Goal: Task Accomplishment & Management: Complete application form

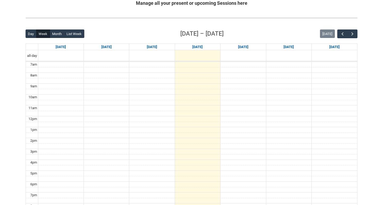
scroll to position [111, 0]
click at [354, 32] on span "button" at bounding box center [351, 33] width 5 height 5
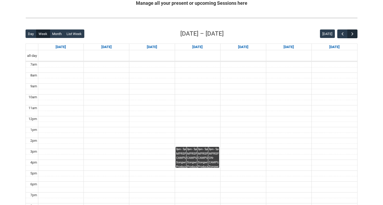
click at [354, 32] on span "button" at bounding box center [351, 33] width 5 height 5
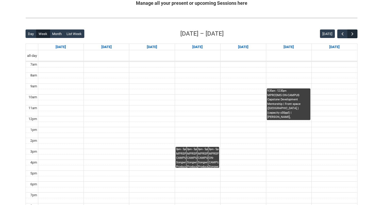
click at [354, 32] on span "button" at bounding box center [351, 33] width 5 height 5
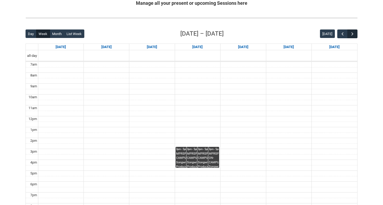
click at [354, 32] on span "button" at bounding box center [351, 33] width 5 height 5
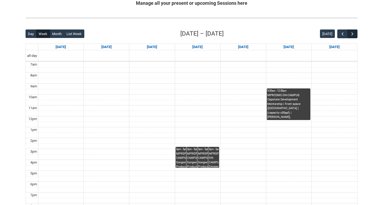
click at [354, 32] on span "button" at bounding box center [351, 33] width 5 height 5
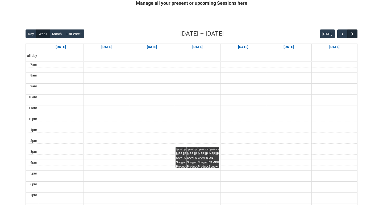
click at [354, 32] on span "button" at bounding box center [351, 33] width 5 height 5
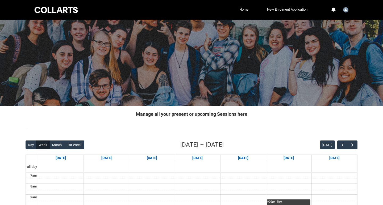
scroll to position [0, 0]
click at [241, 12] on link "Home" at bounding box center [244, 10] width 12 height 8
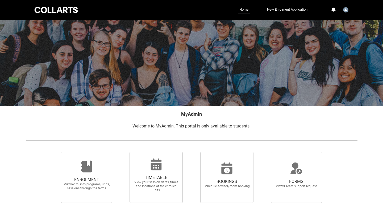
scroll to position [50, 0]
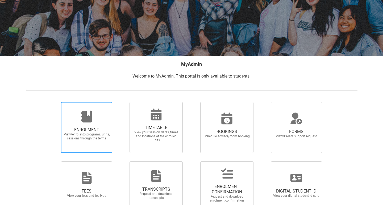
click at [99, 133] on span "View/enrol into programs, units, sessions through the terms" at bounding box center [86, 137] width 47 height 8
click at [54, 102] on input "ENROLMENT View/enrol into programs, units, sessions through the terms" at bounding box center [54, 102] width 0 height 0
radio input "true"
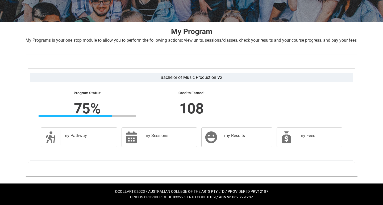
scroll to position [91, 0]
click at [98, 131] on div "my Pathway" at bounding box center [87, 137] width 55 height 15
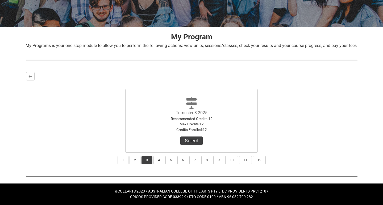
scroll to position [85, 0]
click at [160, 160] on button "4" at bounding box center [158, 160] width 11 height 9
click at [180, 138] on button "Select Term" at bounding box center [191, 141] width 35 height 9
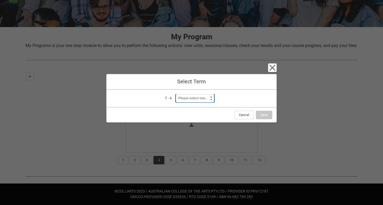
select select "a0pI70000004aTdIAI"
click at [261, 113] on button "Save" at bounding box center [264, 115] width 16 height 9
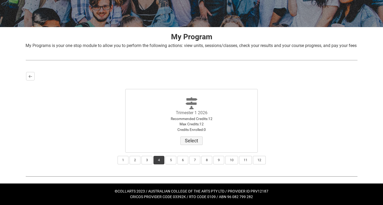
click at [195, 140] on button "Select" at bounding box center [191, 141] width 22 height 9
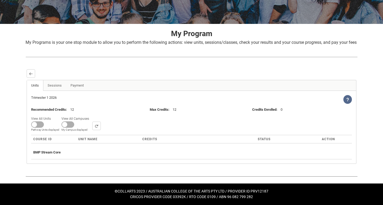
scroll to position [88, 0]
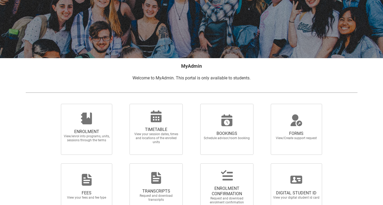
scroll to position [50, 0]
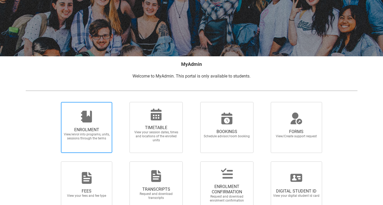
click at [91, 127] on span "ENROLMENT View/enrol into programs, units, sessions through the terms" at bounding box center [86, 134] width 51 height 22
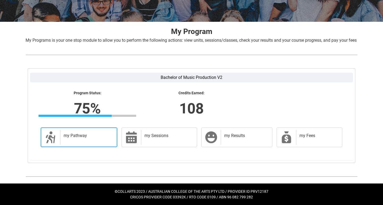
click at [88, 132] on div "my Pathway" at bounding box center [87, 137] width 55 height 15
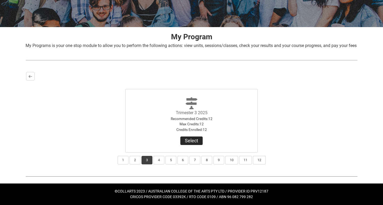
click at [189, 145] on button "Select" at bounding box center [191, 141] width 22 height 9
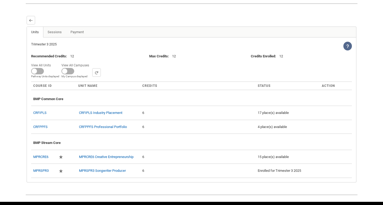
scroll to position [137, 0]
